Goal: Information Seeking & Learning: Check status

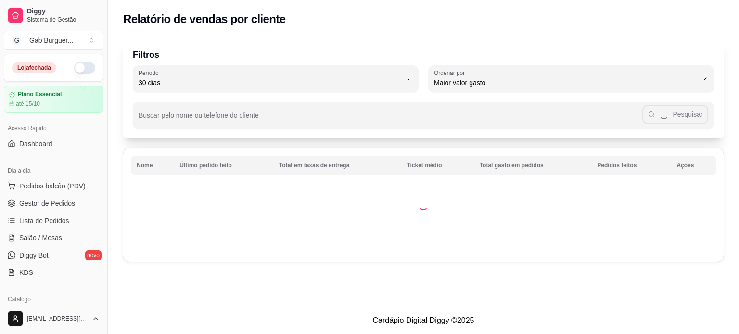
select select "30"
select select "HIGHEST_TOTAL_SPENT_WITH_ORDERS"
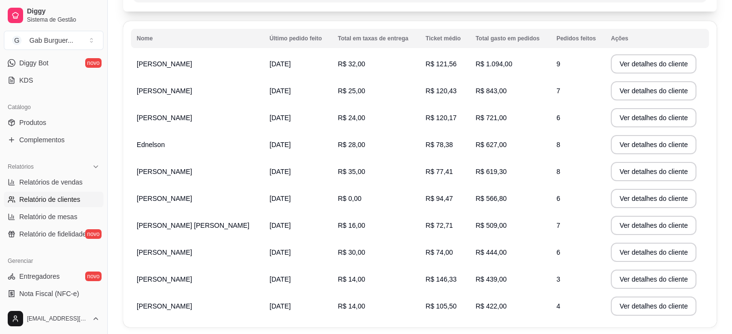
scroll to position [88, 0]
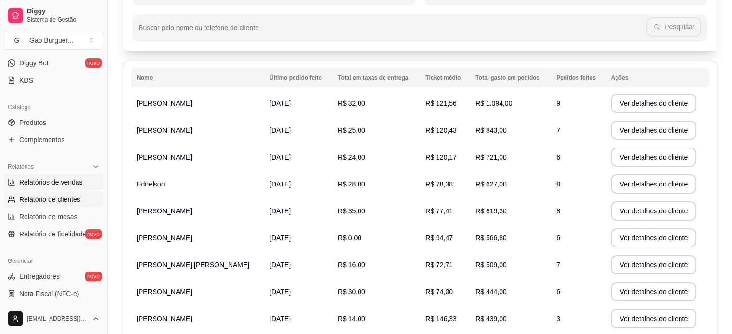
click at [42, 184] on span "Relatórios de vendas" at bounding box center [51, 183] width 64 height 10
select select "ALL"
select select "0"
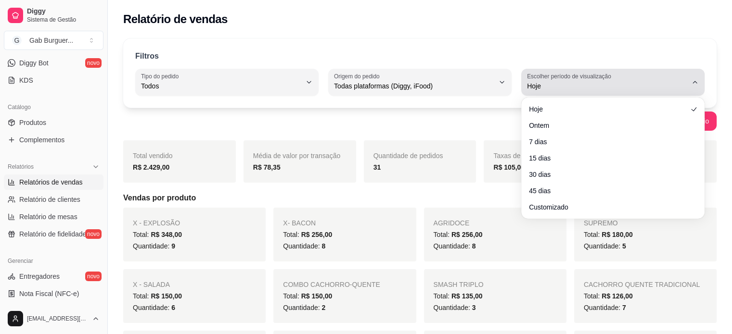
click at [601, 88] on span "Hoje" at bounding box center [607, 86] width 160 height 10
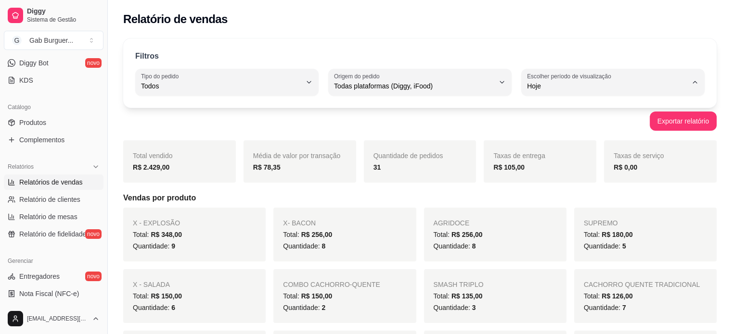
click at [550, 175] on span "30 dias" at bounding box center [608, 171] width 152 height 9
type input "30"
select select "30"
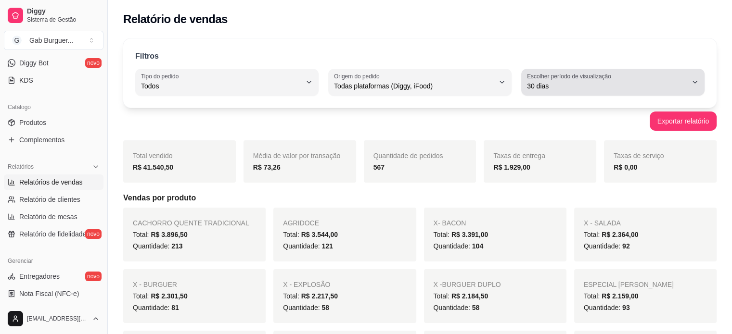
click at [554, 84] on span "30 dias" at bounding box center [607, 86] width 160 height 10
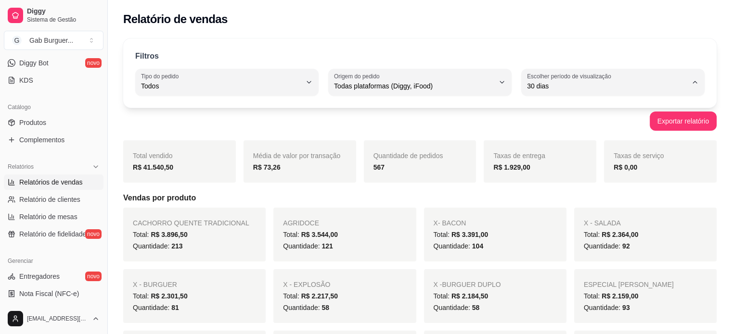
click at [555, 192] on span "45 dias" at bounding box center [608, 187] width 152 height 9
type input "45"
select select "45"
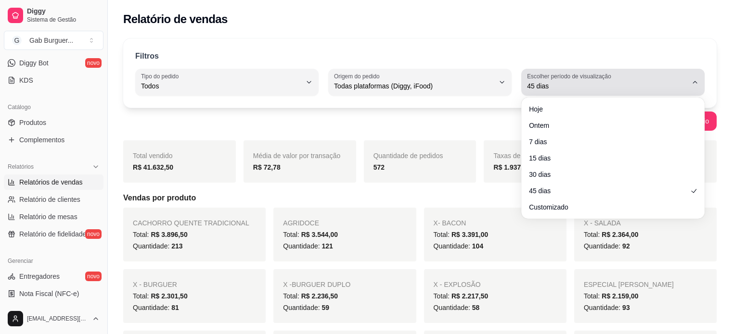
click at [554, 69] on button "Escolher período de visualização 45 dias" at bounding box center [612, 82] width 183 height 27
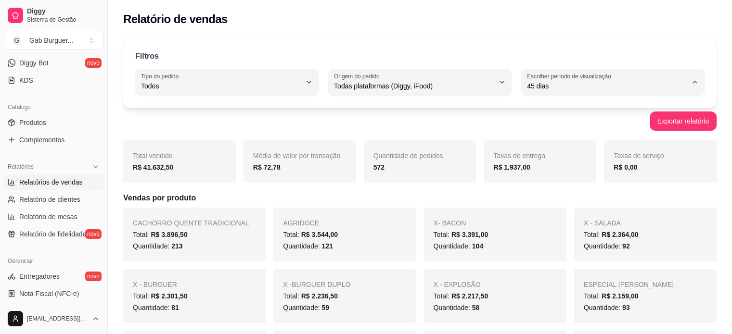
click at [548, 179] on li "30 dias" at bounding box center [612, 171] width 168 height 15
type input "30"
select select "30"
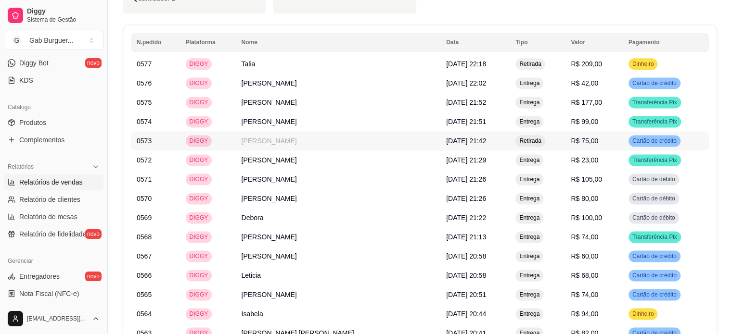
scroll to position [1155, 0]
